Goal: Transaction & Acquisition: Purchase product/service

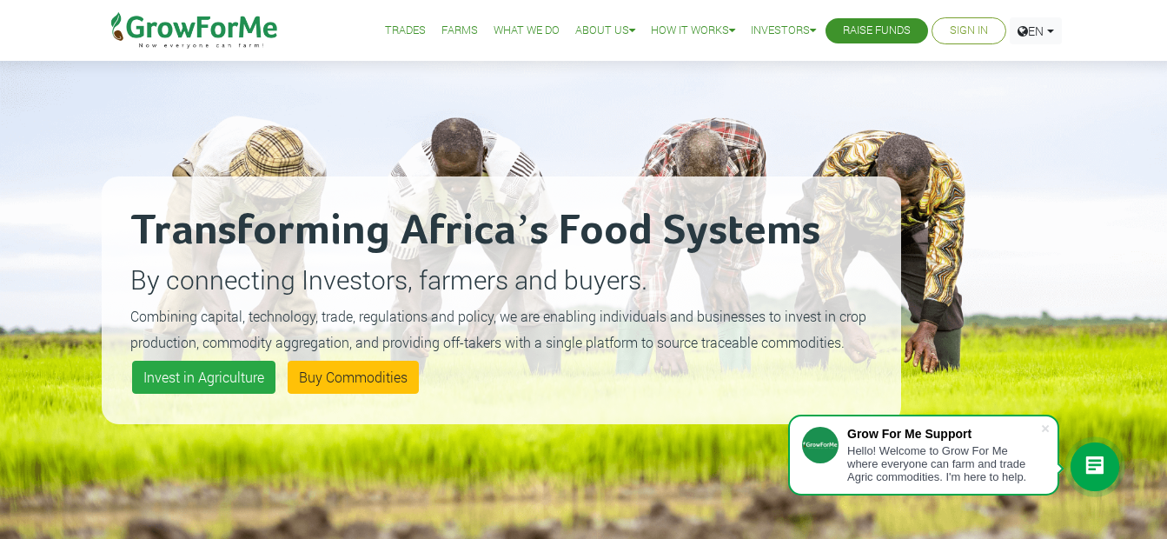
scroll to position [87, 0]
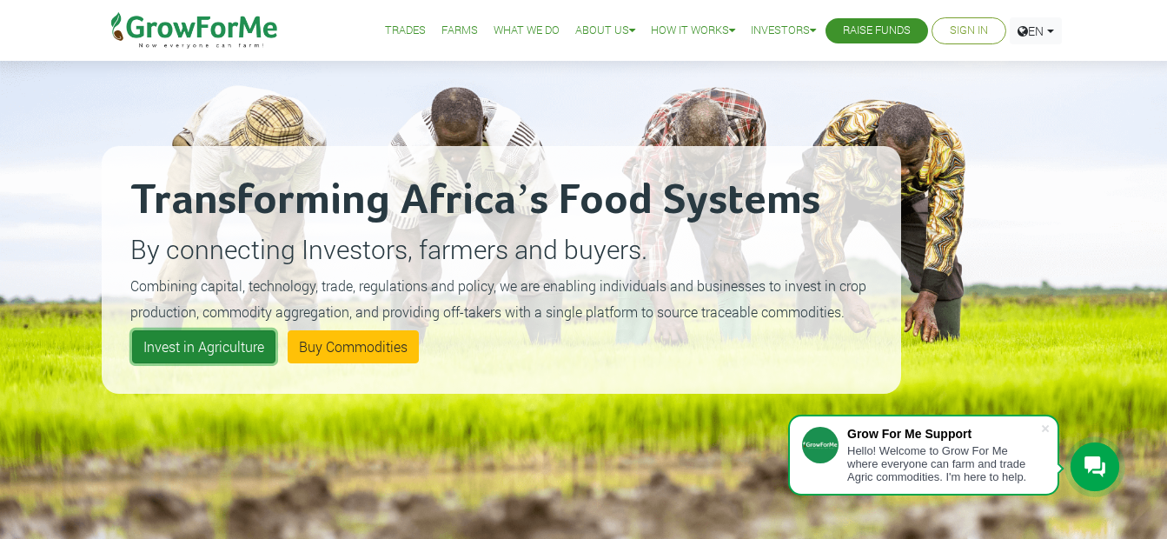
click at [231, 354] on link "Invest in Agriculture" at bounding box center [203, 346] width 143 height 33
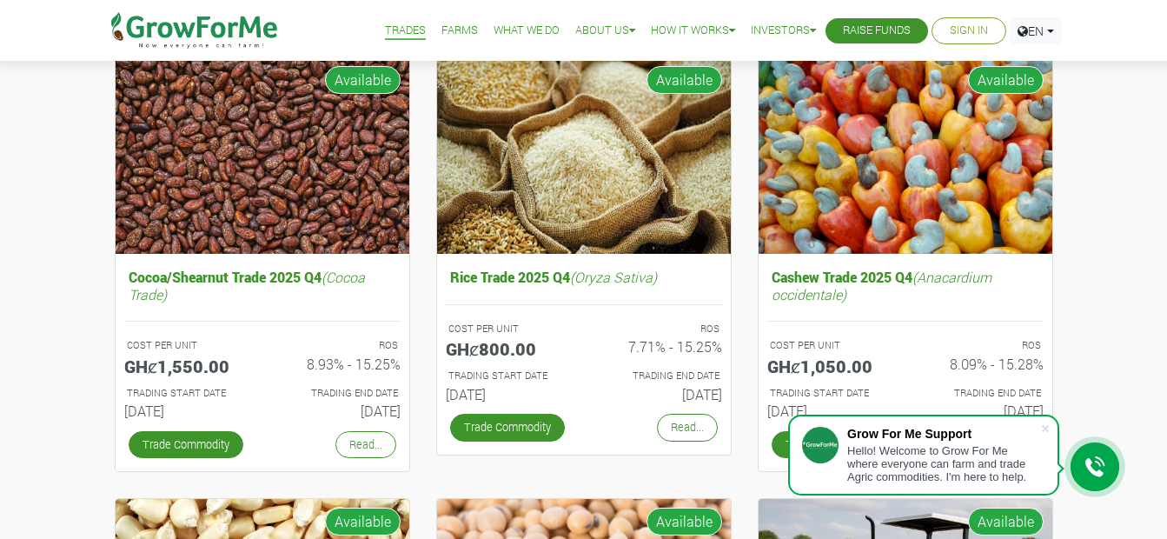
scroll to position [261, 0]
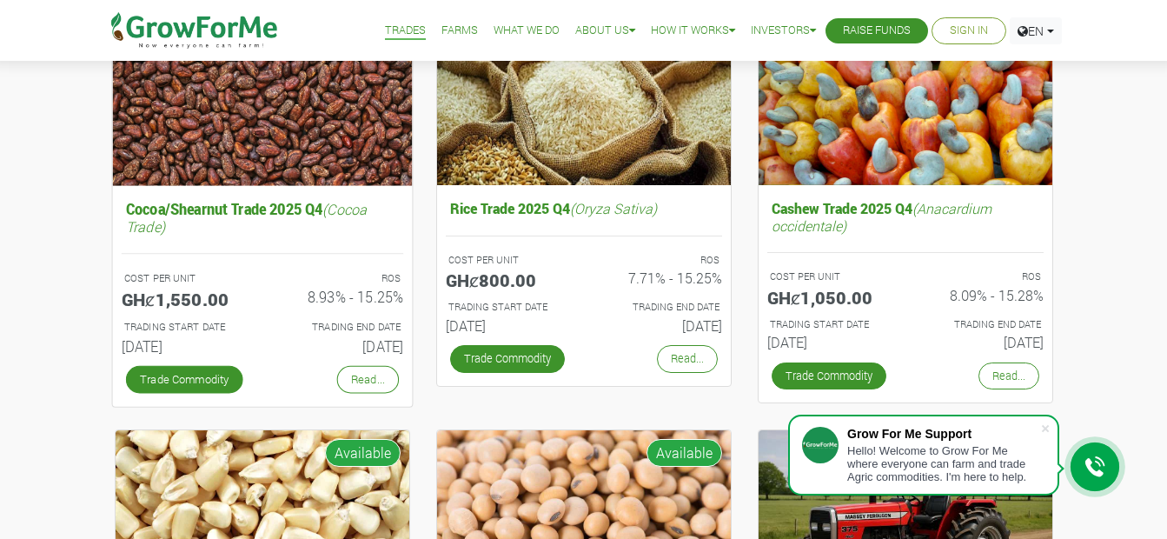
click at [233, 326] on p "TRADING START DATE" at bounding box center [184, 326] width 123 height 15
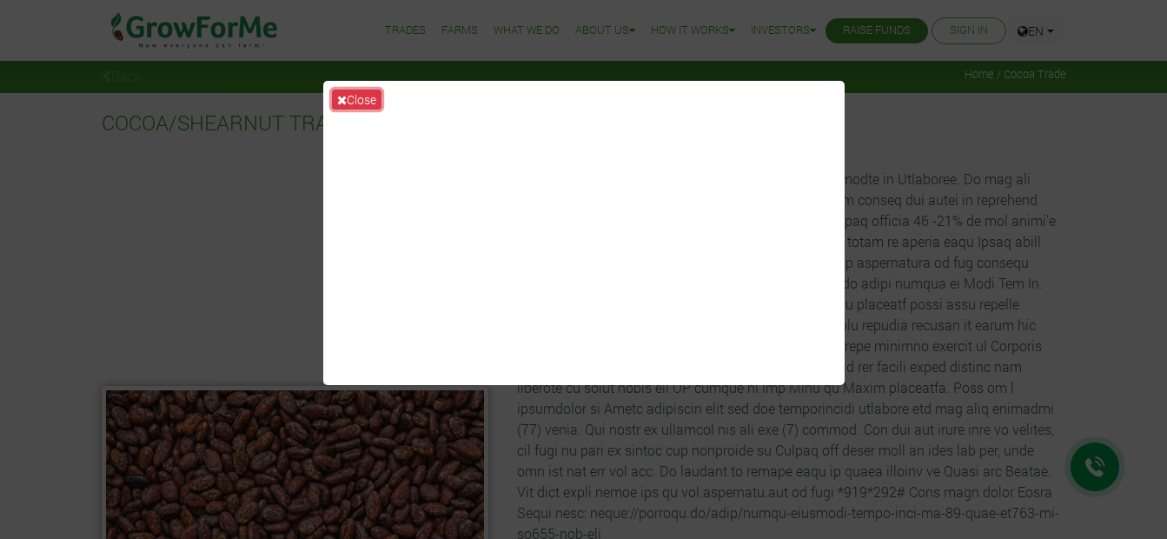
click at [337, 99] on icon at bounding box center [342, 100] width 10 height 12
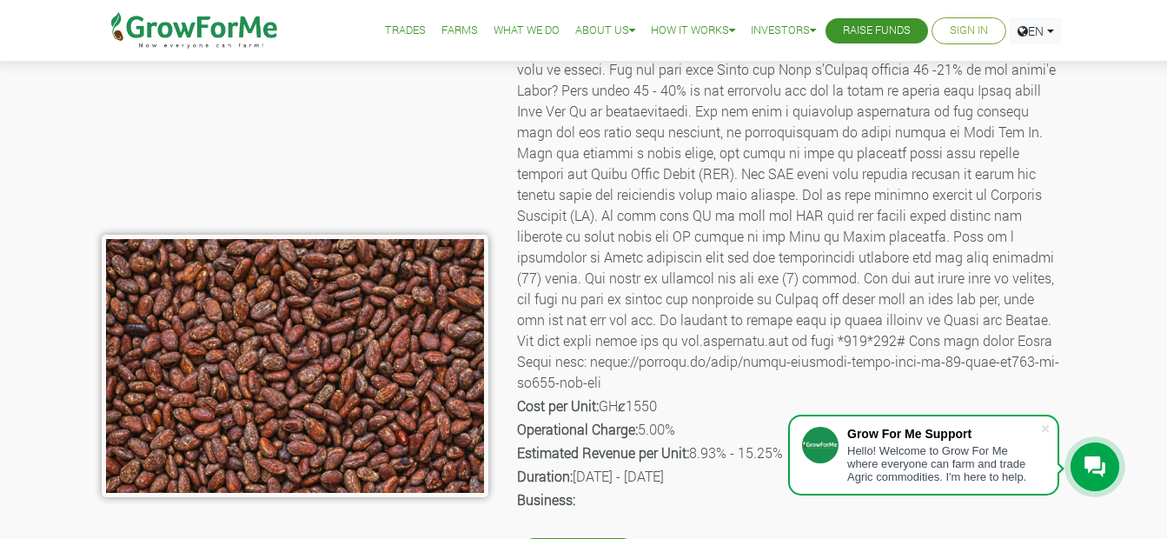
scroll to position [348, 0]
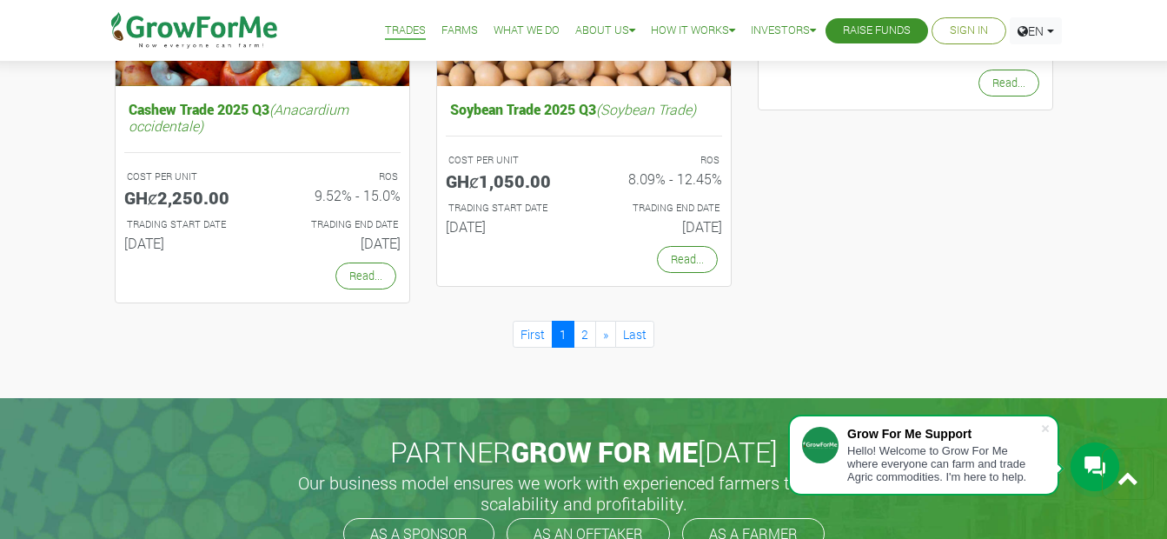
scroll to position [1652, 0]
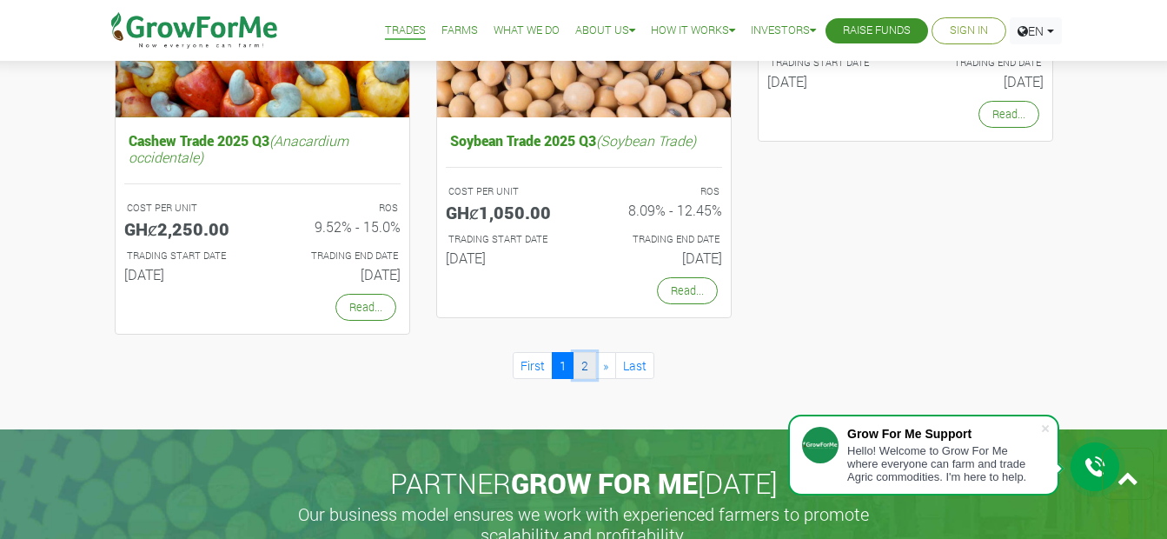
click at [582, 365] on link "2" at bounding box center [584, 365] width 23 height 27
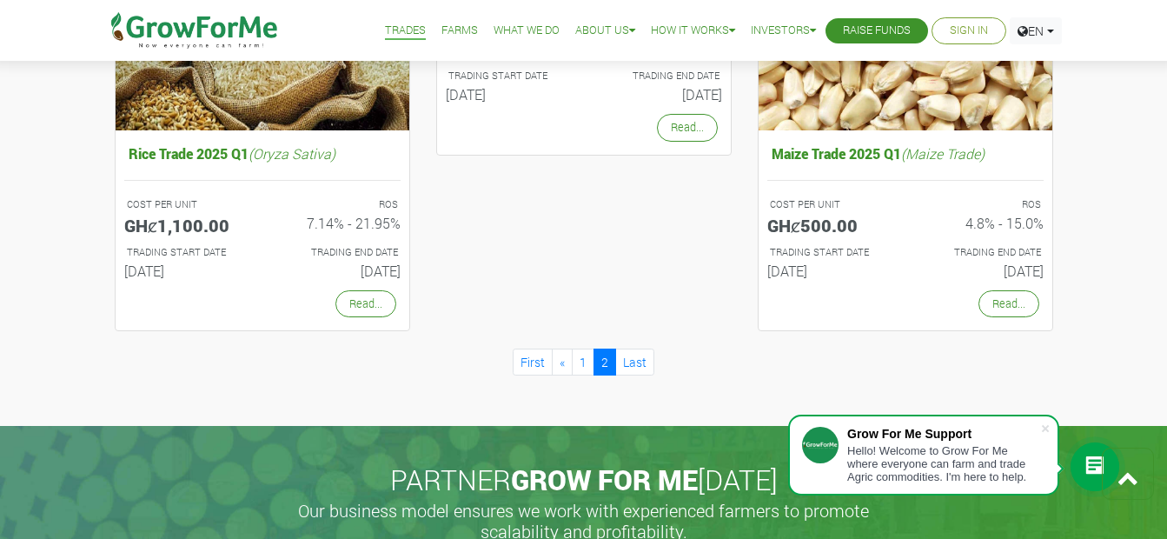
scroll to position [1216, 0]
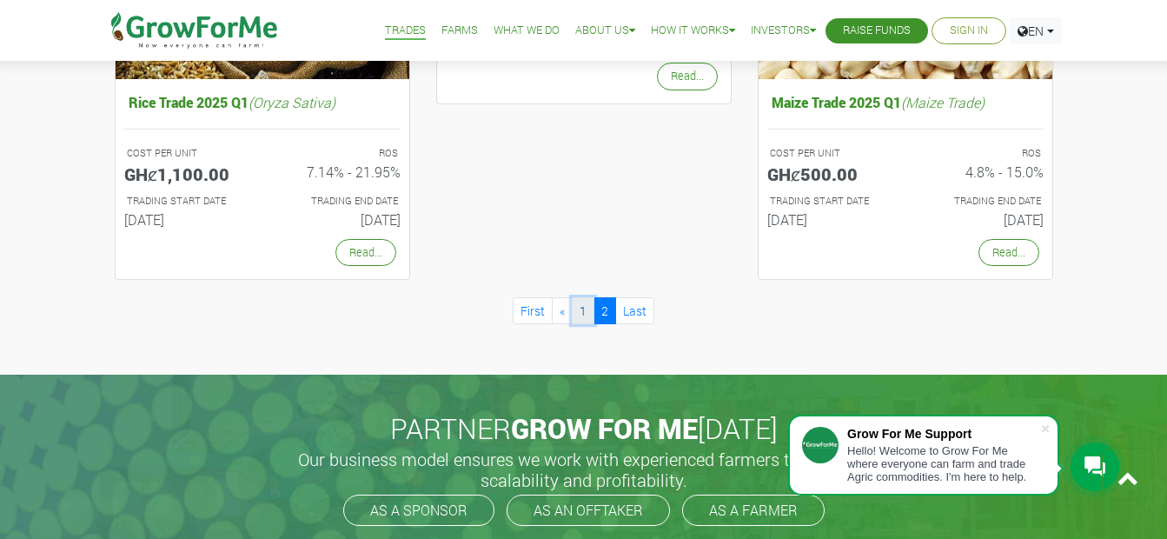
click at [576, 313] on link "1" at bounding box center [583, 310] width 23 height 27
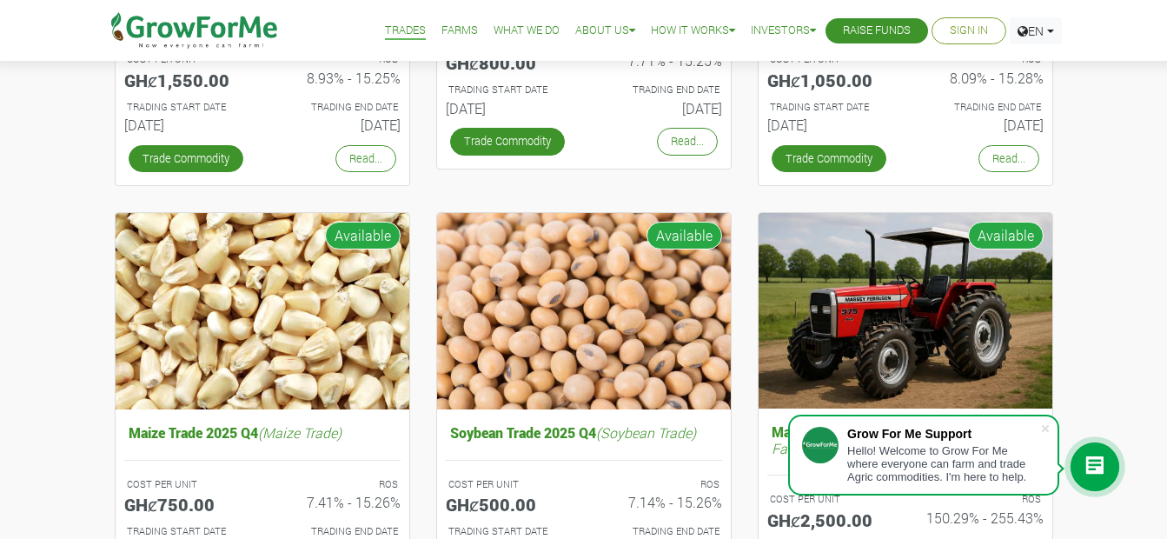
scroll to position [521, 0]
